Goal: Task Accomplishment & Management: Manage account settings

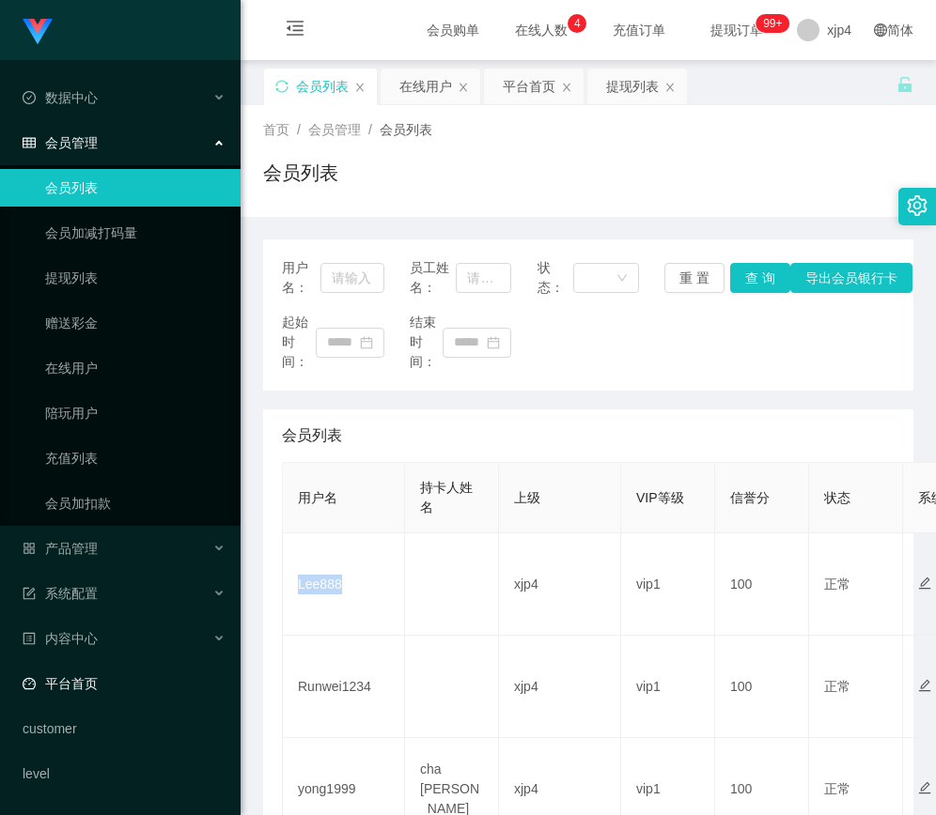
click at [90, 693] on link "平台首页" at bounding box center [124, 684] width 203 height 38
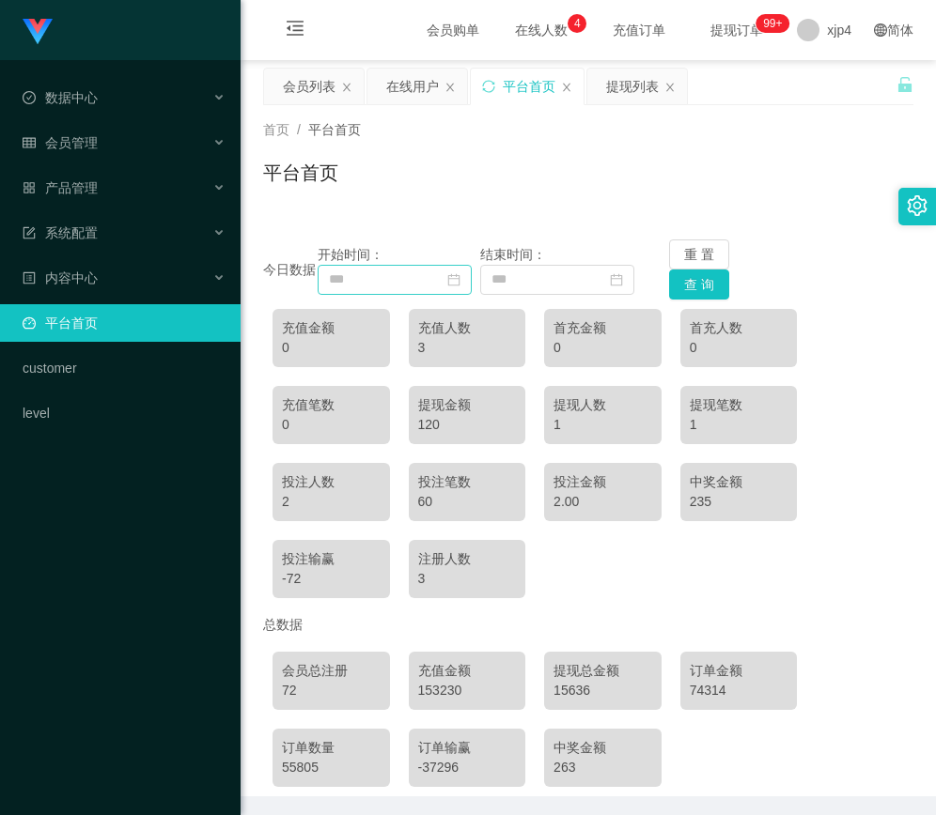
click at [453, 281] on icon "图标: calendar" at bounding box center [453, 279] width 13 height 13
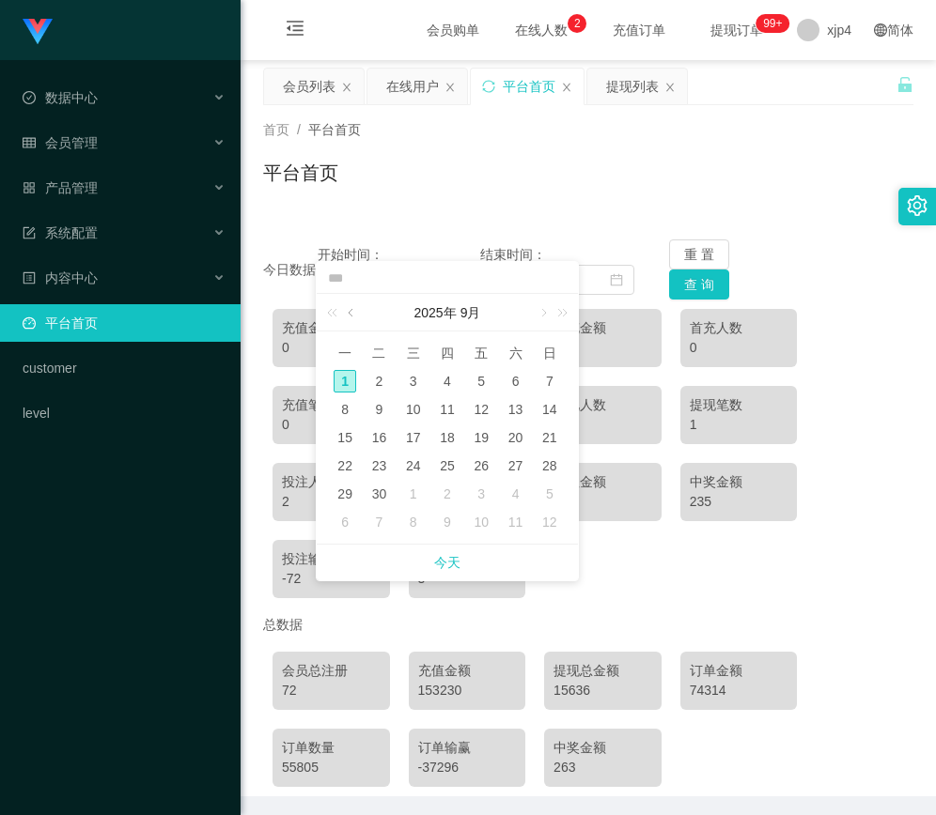
click at [354, 308] on link at bounding box center [352, 313] width 17 height 38
click at [487, 386] on div "1" at bounding box center [481, 381] width 23 height 23
type input "**********"
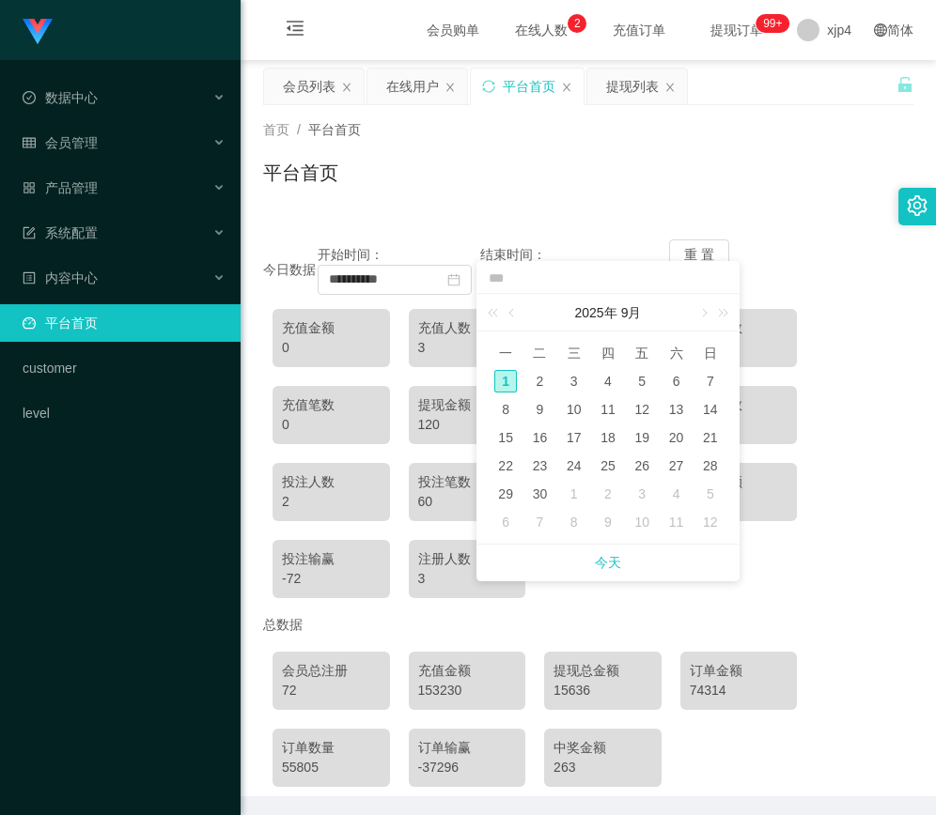
click at [809, 207] on div "首页 / 平台首页 / 平台首页" at bounding box center [587, 161] width 695 height 112
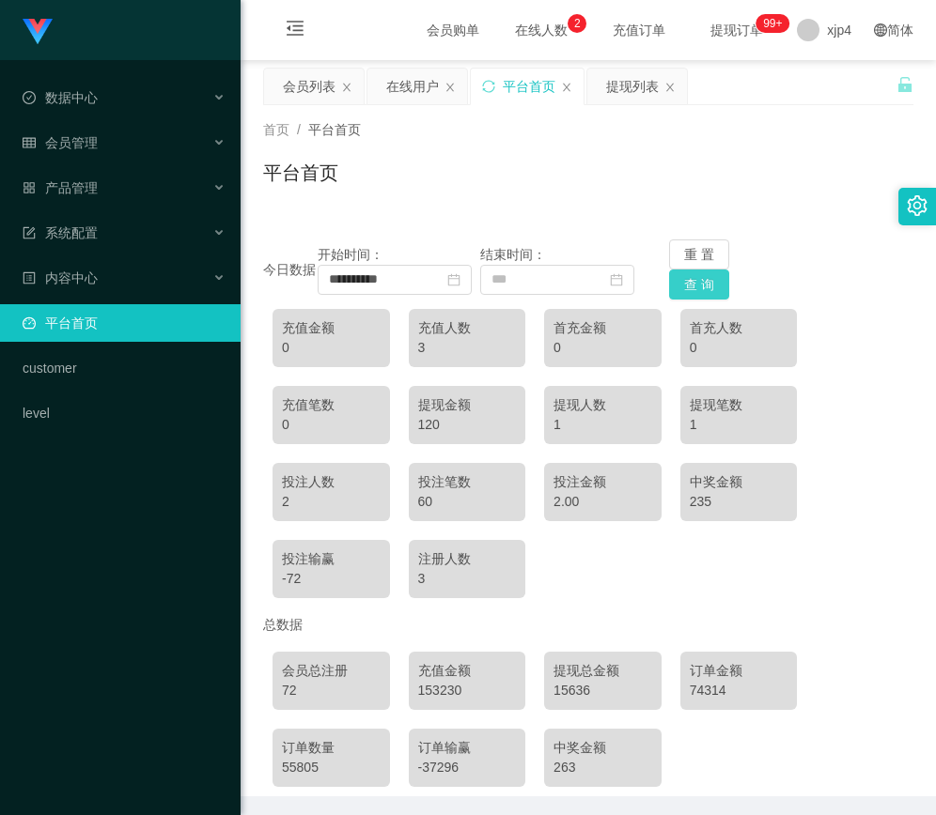
click at [696, 294] on button "查 询" at bounding box center [699, 285] width 60 height 30
click at [540, 286] on input at bounding box center [557, 280] width 154 height 30
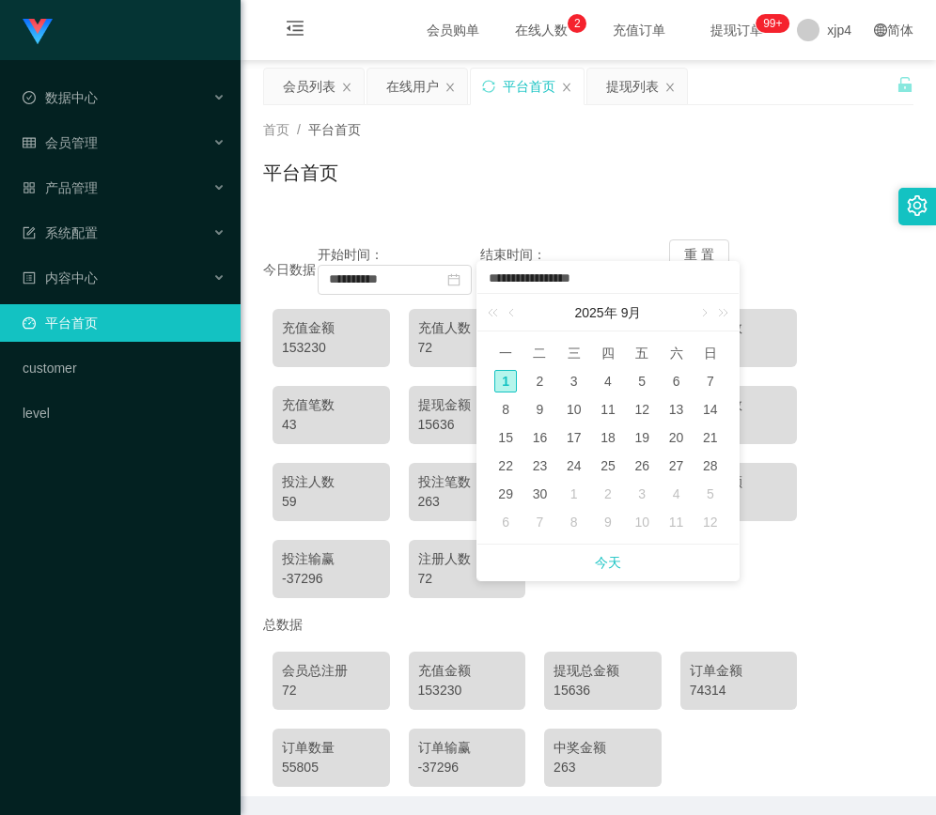
type input "**********"
click at [655, 139] on div "首页 / 平台首页 /" at bounding box center [588, 130] width 650 height 20
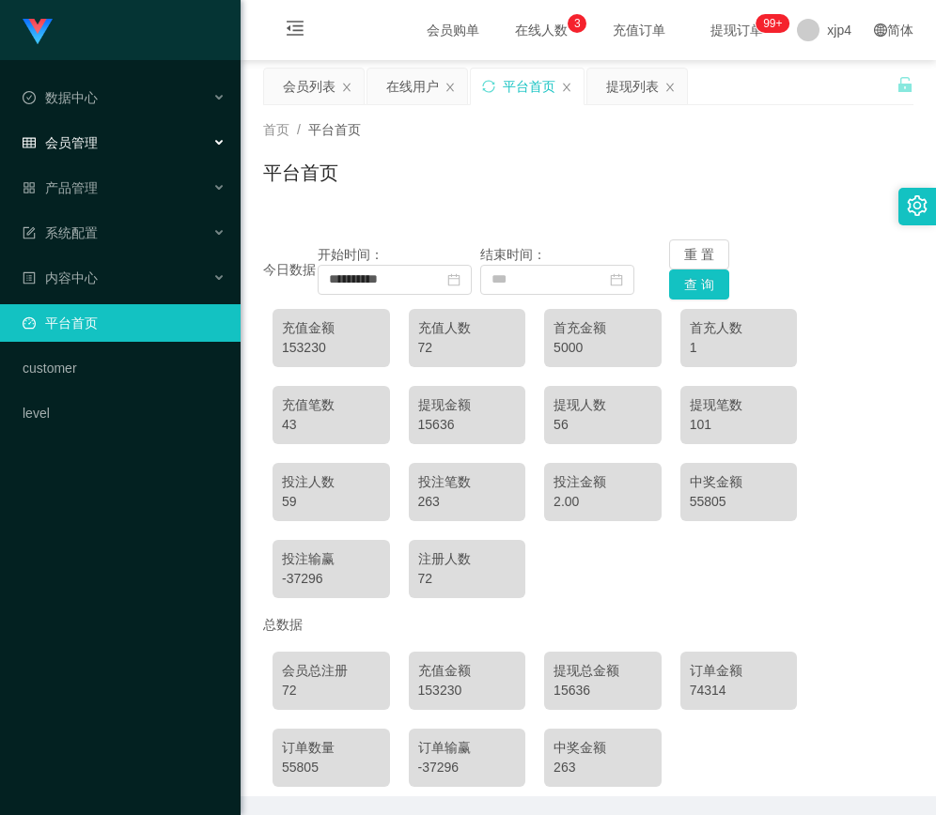
click at [106, 142] on div "会员管理" at bounding box center [120, 143] width 240 height 38
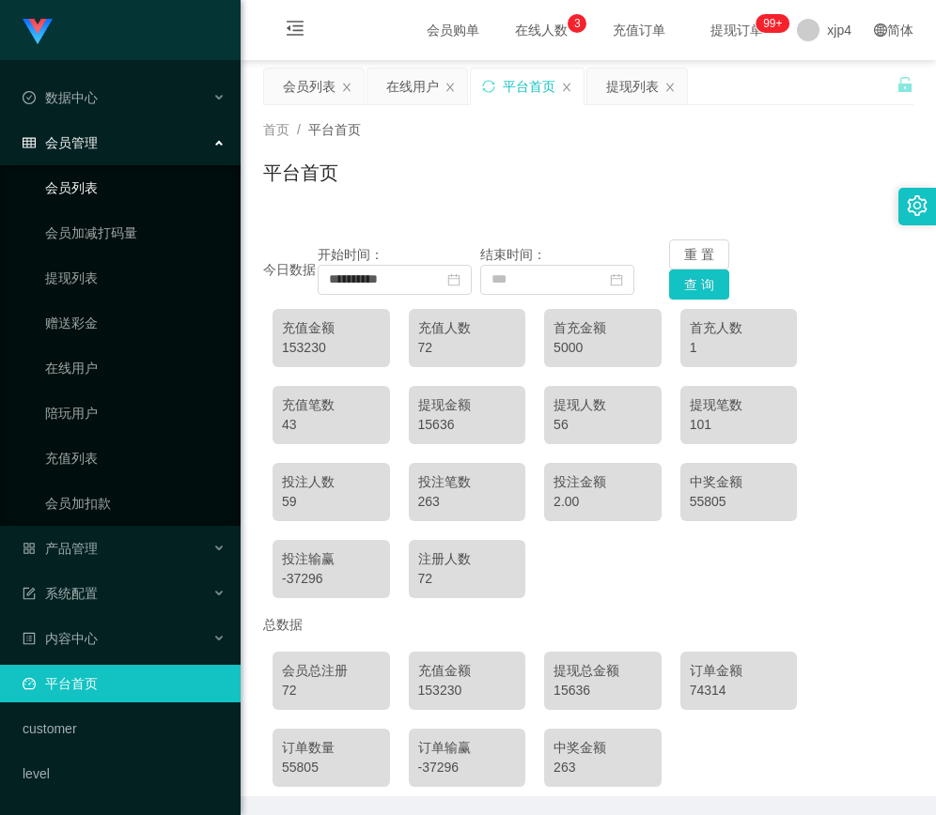
click at [110, 183] on link "会员列表" at bounding box center [135, 188] width 180 height 38
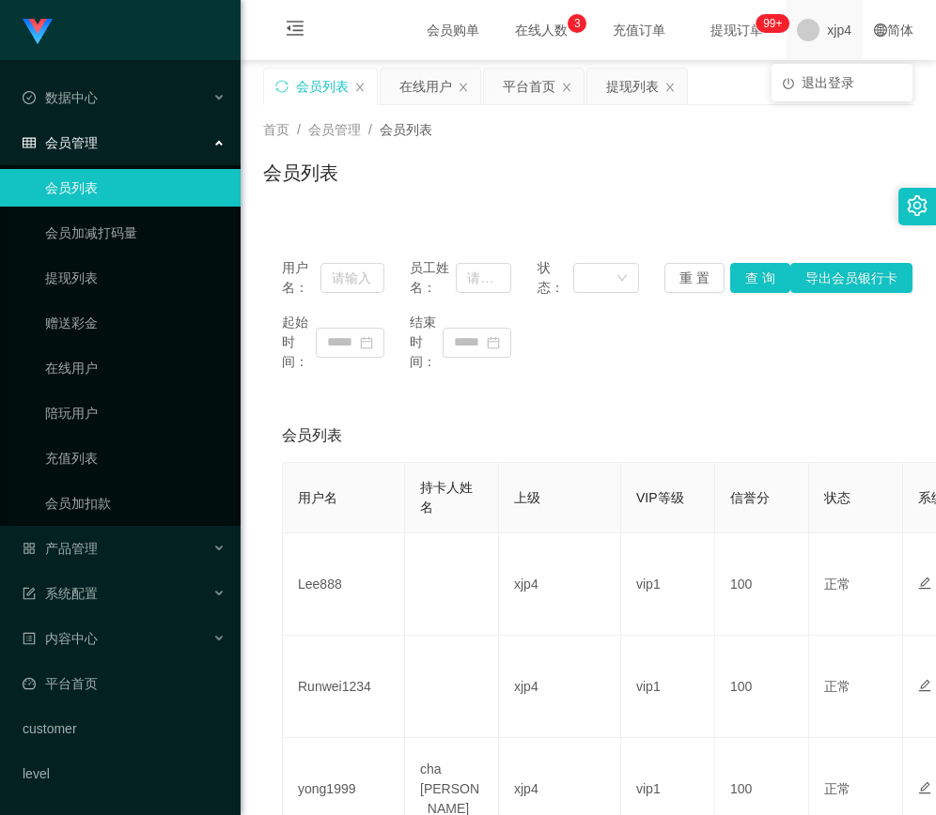
click at [827, 21] on span "xjp4" at bounding box center [839, 30] width 24 height 60
click at [853, 86] on div "会员列表 在线用户 平台首页 提现列表" at bounding box center [579, 100] width 633 height 65
click at [808, 46] on div "xjp4" at bounding box center [823, 30] width 77 height 60
click at [812, 81] on span "退出登录" at bounding box center [827, 82] width 53 height 15
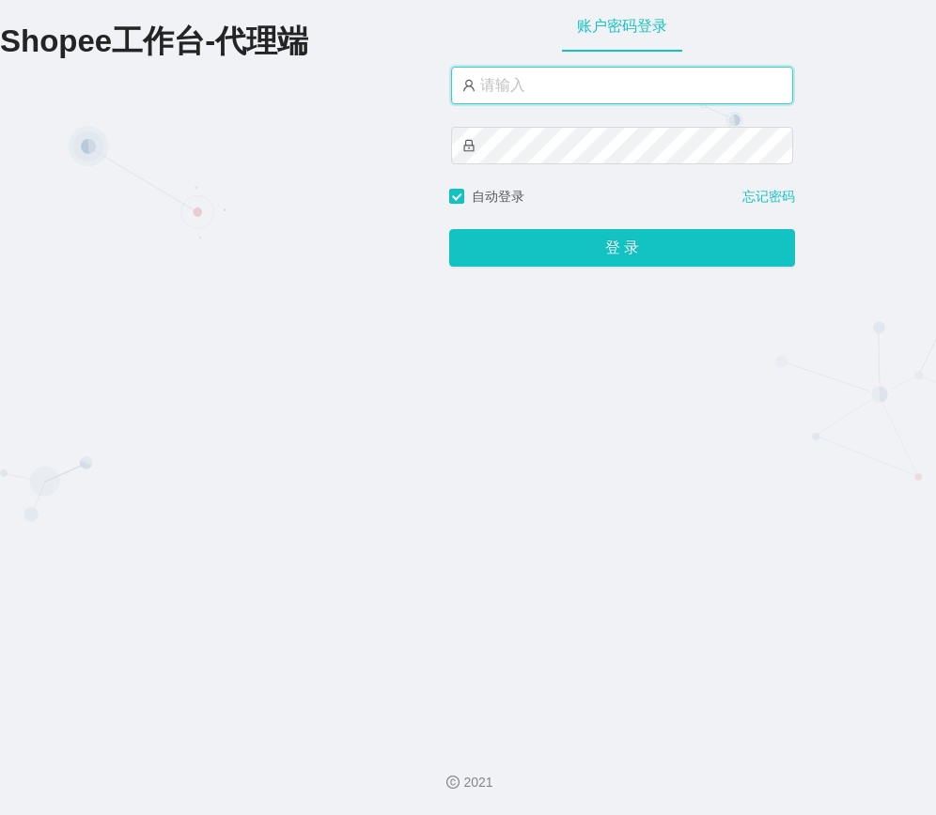
click at [584, 85] on input "text" at bounding box center [622, 86] width 342 height 38
paste input "xjp804"
type input "xjp804"
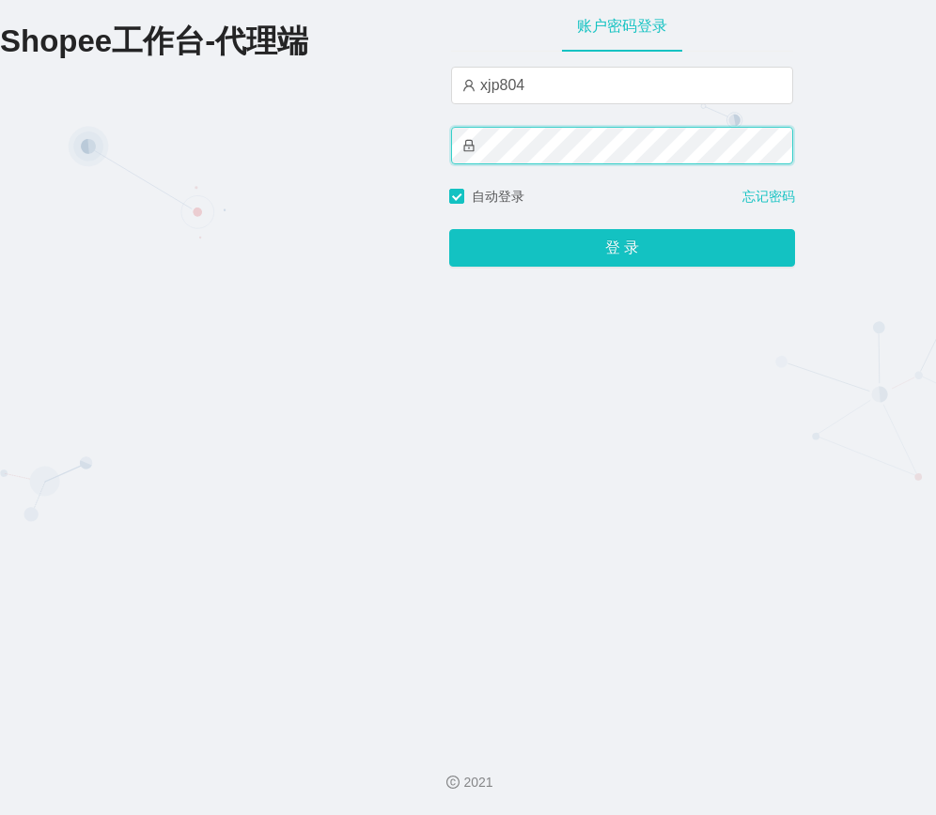
click at [449, 229] on button "登 录" at bounding box center [622, 248] width 346 height 38
